Goal: Information Seeking & Learning: Stay updated

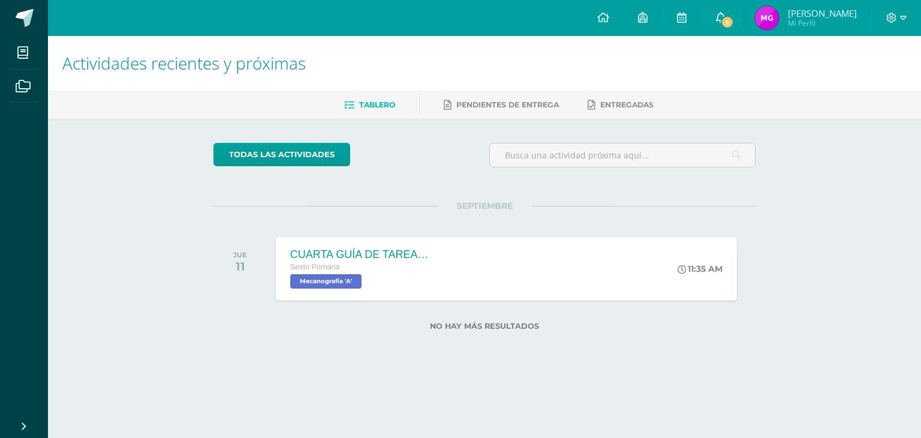
click at [731, 35] on link "5" at bounding box center [721, 18] width 38 height 36
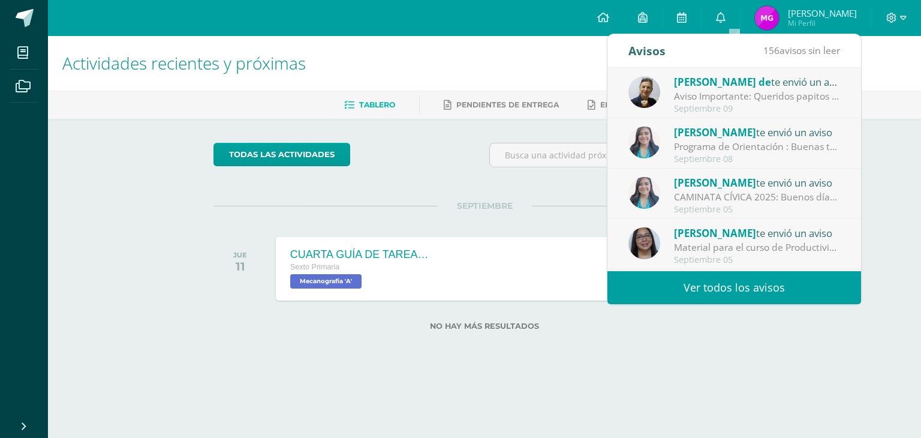
click at [755, 140] on div "Programa de Orientación : Buenas tardes estudiantes: Esperando se encuentren bi…" at bounding box center [757, 147] width 167 height 14
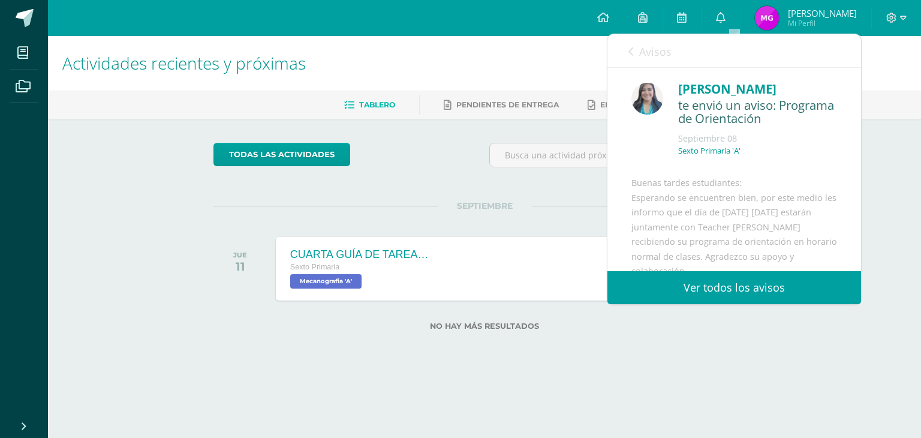
click at [631, 70] on div "Cindy Moya te envió un aviso: Programa de Orientación Septiembre 08 Sexto Prima…" at bounding box center [735, 231] width 254 height 326
click at [634, 55] on link "Avisos" at bounding box center [650, 51] width 43 height 34
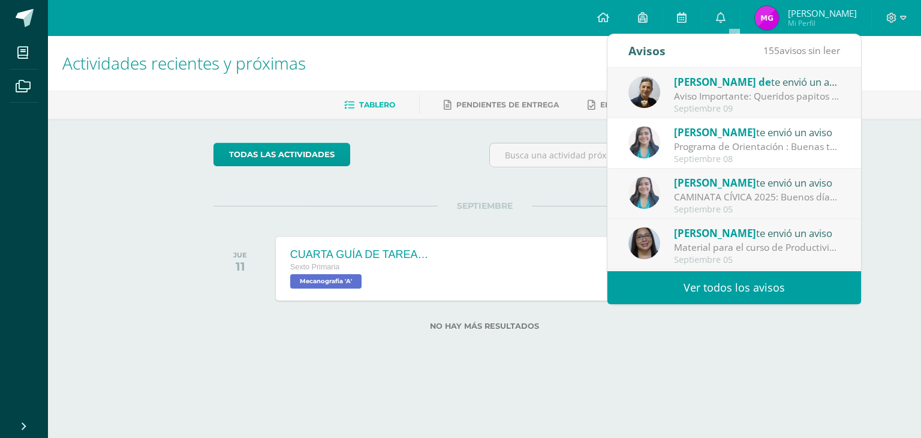
click at [746, 197] on div "CAMINATA CÍVICA 2025: Buenos días queridos padres de familia [PERSON_NAME] se e…" at bounding box center [757, 197] width 167 height 14
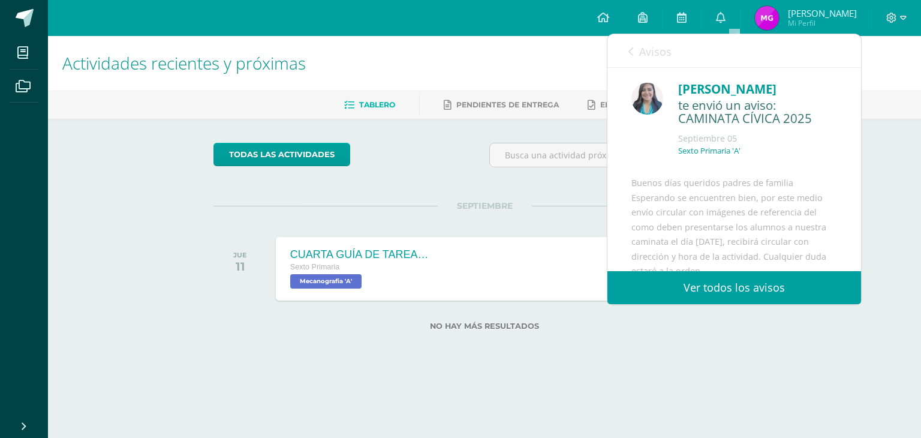
click at [791, 287] on link "Ver todos los avisos" at bounding box center [735, 287] width 254 height 33
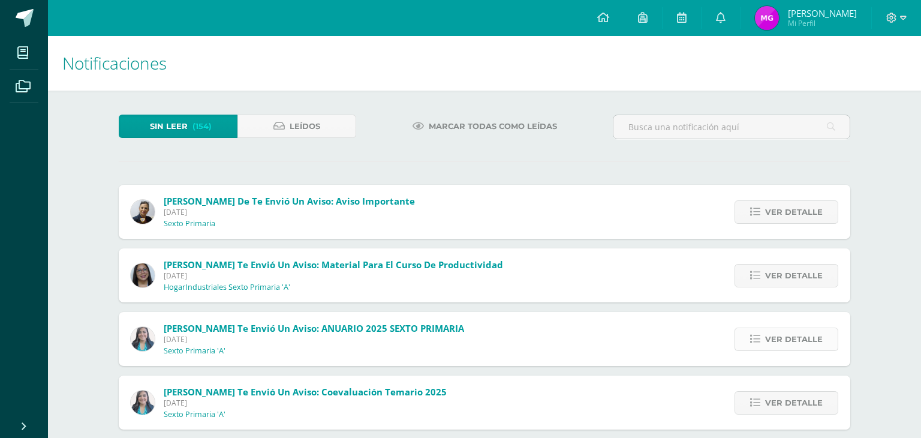
click at [801, 332] on span "Ver detalle" at bounding box center [794, 339] width 58 height 22
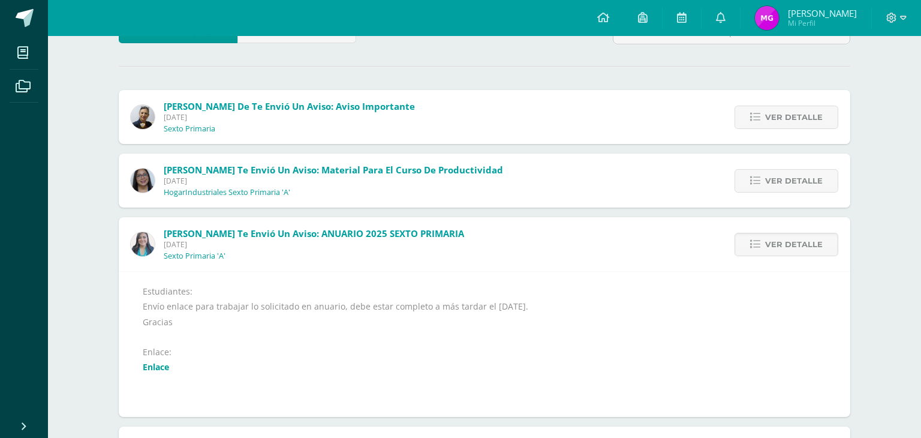
scroll to position [103, 0]
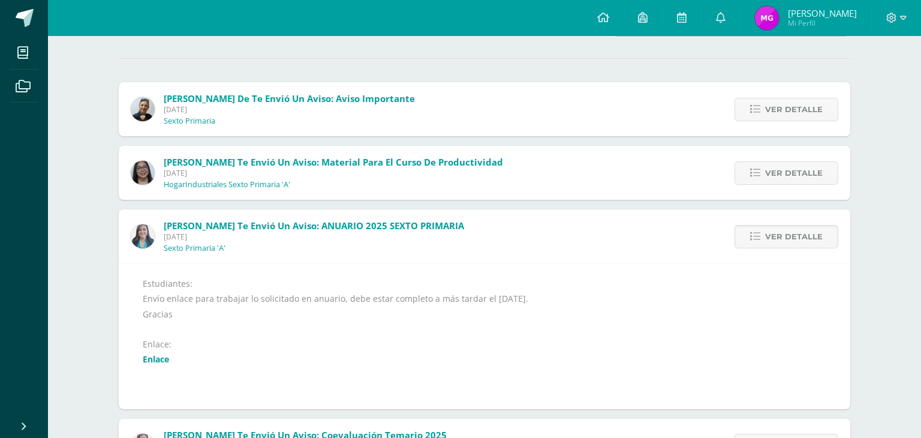
click at [157, 357] on link "Enlace" at bounding box center [156, 358] width 26 height 11
